Goal: Task Accomplishment & Management: Complete application form

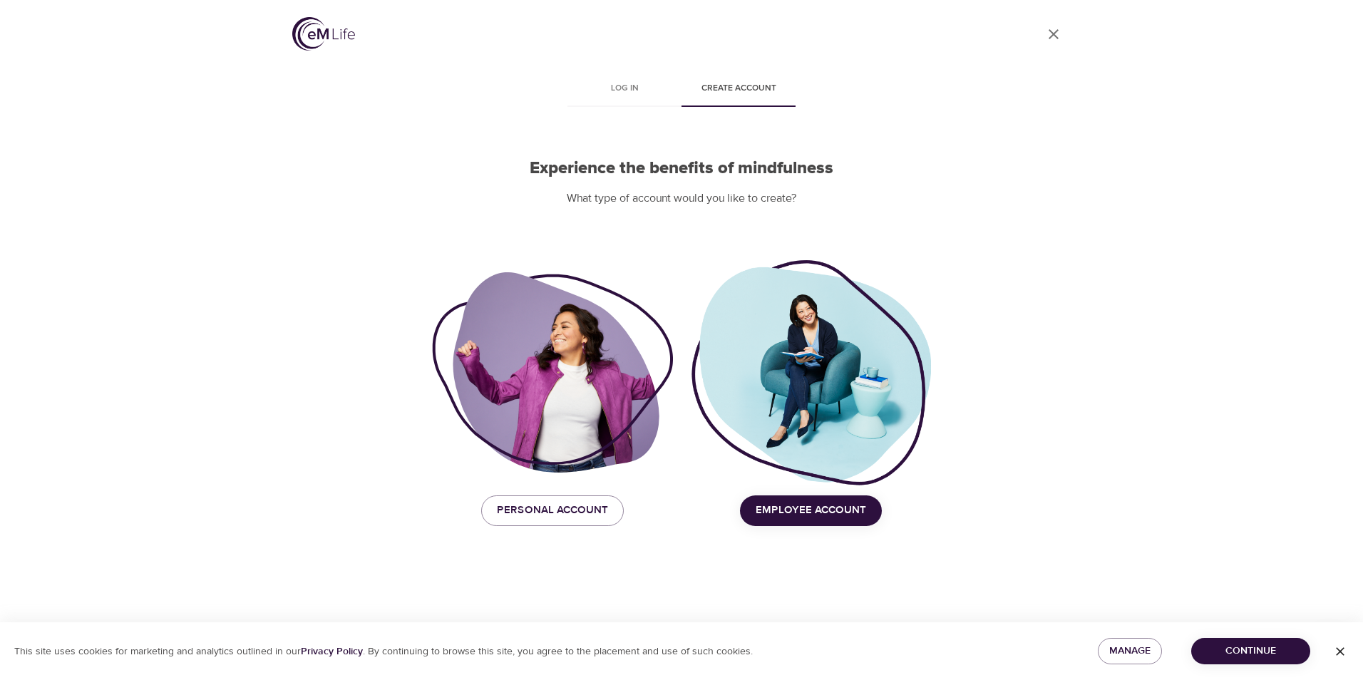
click at [805, 520] on button "Employee Account" at bounding box center [811, 510] width 142 height 30
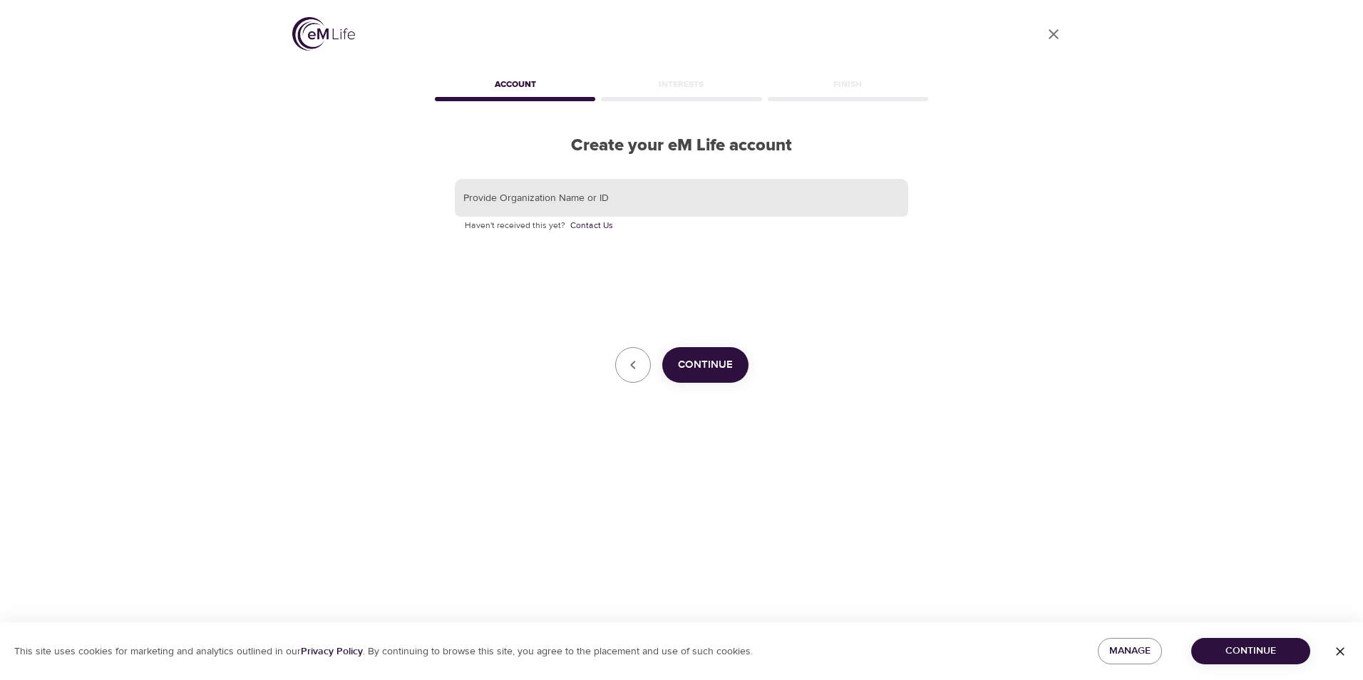
click at [604, 206] on input "text" at bounding box center [681, 198] width 453 height 38
click at [683, 366] on span "Continue" at bounding box center [705, 365] width 55 height 19
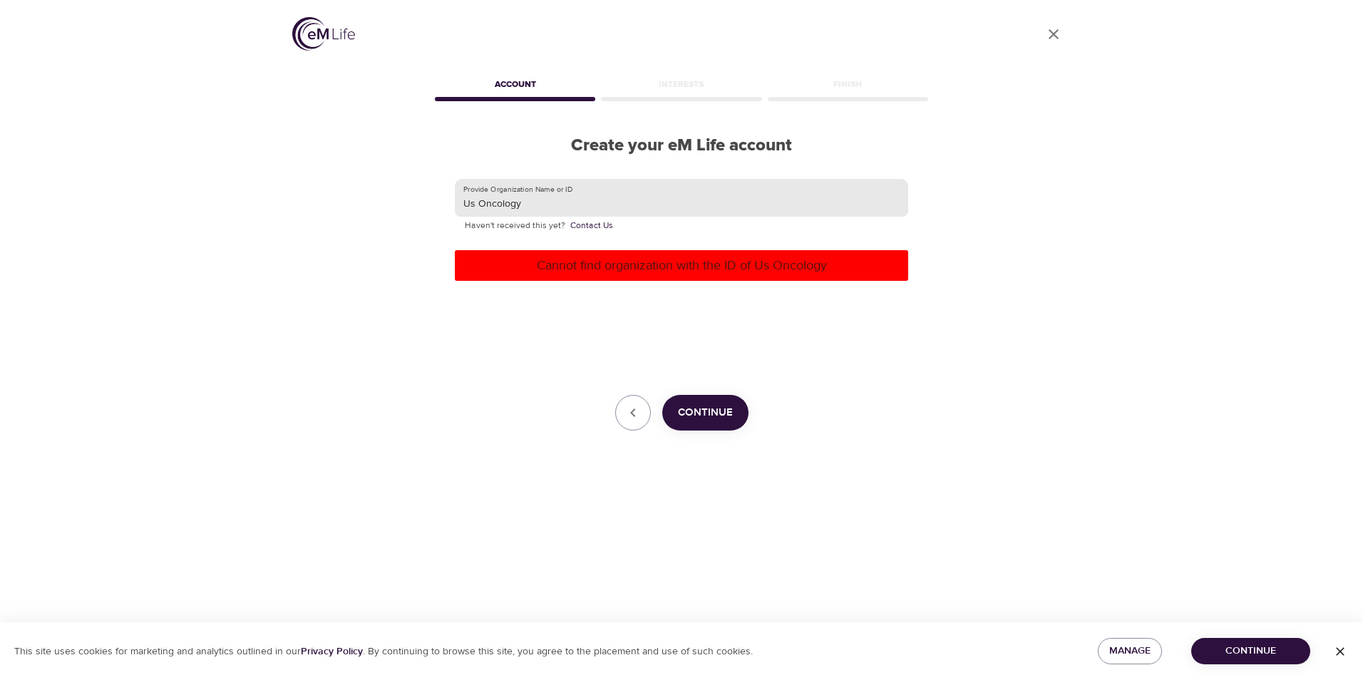
click at [527, 207] on input "Us Oncology" at bounding box center [681, 198] width 453 height 38
drag, startPoint x: 527, startPoint y: 207, endPoint x: 354, endPoint y: 200, distance: 173.4
click at [354, 200] on div "User Profile Account Interests Finish Create your eM Life account Provide Organ…" at bounding box center [681, 340] width 813 height 680
type input "US Oncology"
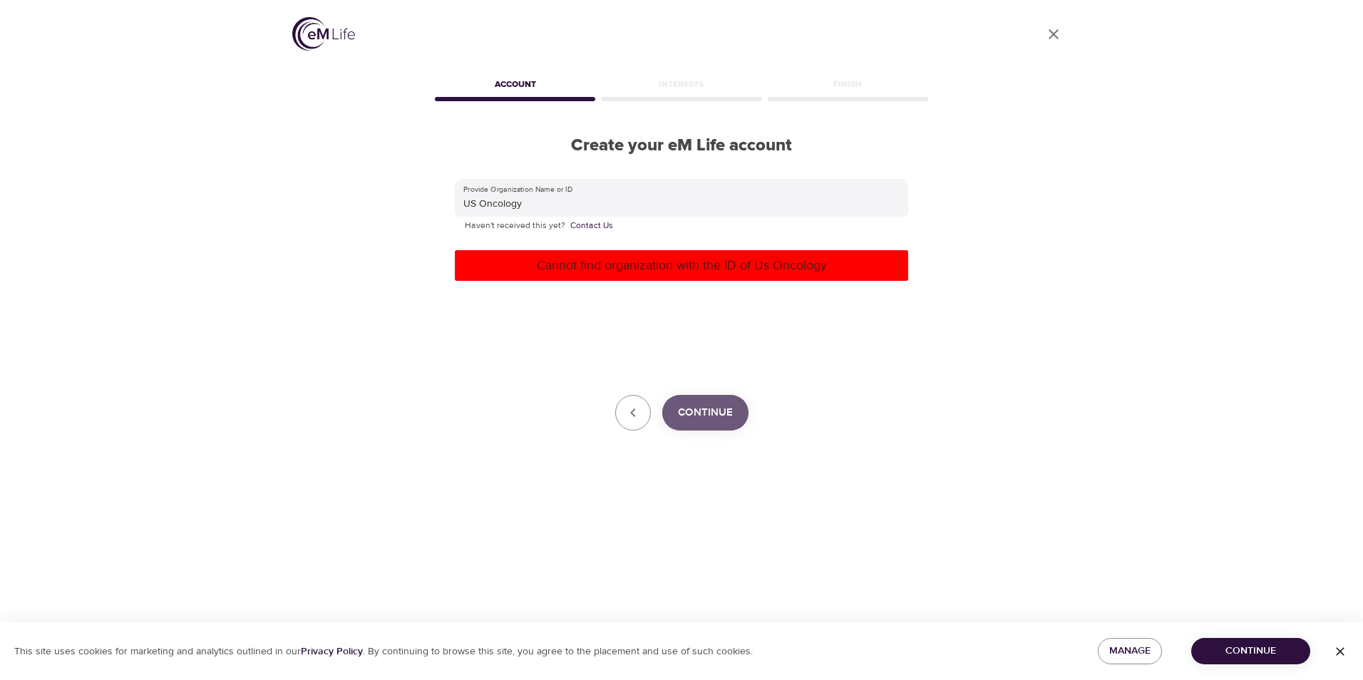
click at [726, 408] on span "Continue" at bounding box center [705, 412] width 55 height 19
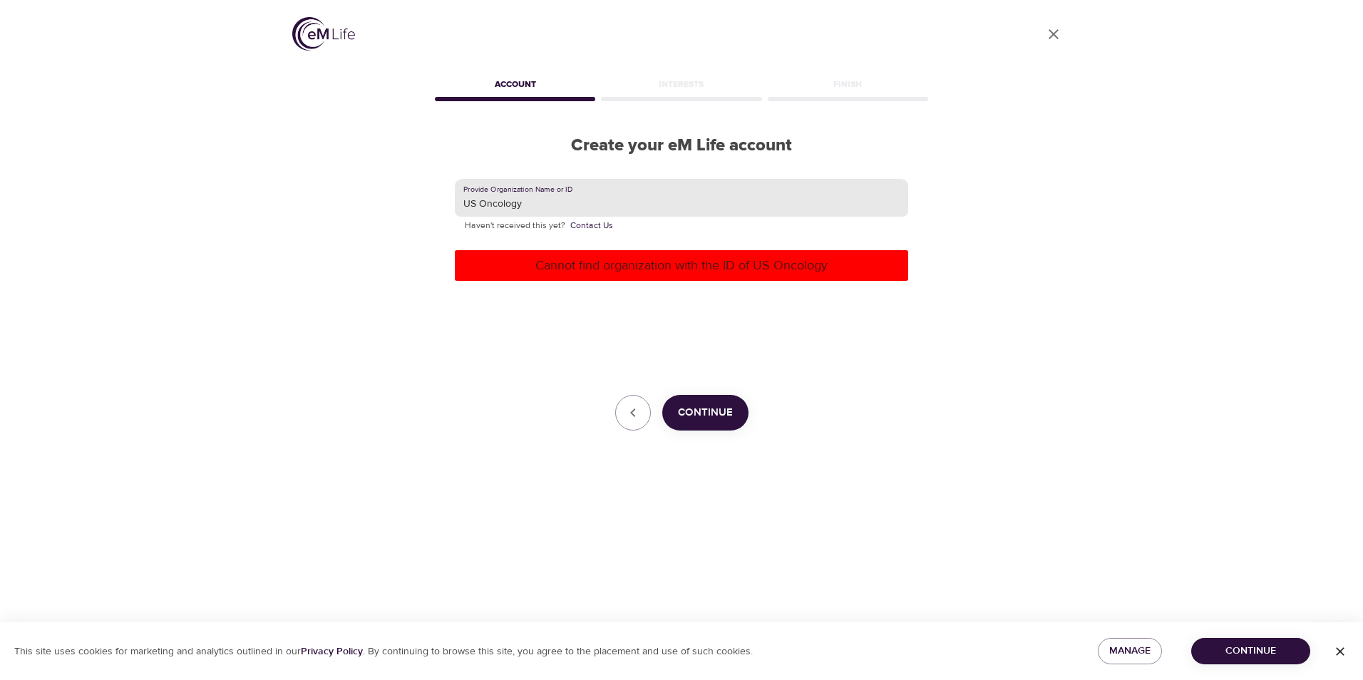
click at [533, 210] on input "US Oncology" at bounding box center [681, 198] width 453 height 38
drag, startPoint x: 533, startPoint y: 210, endPoint x: 430, endPoint y: 210, distance: 103.4
click at [432, 202] on div "Provide Organization Name or ID US Oncology Haven't received this yet? Contact …" at bounding box center [681, 305] width 499 height 298
